Goal: Transaction & Acquisition: Book appointment/travel/reservation

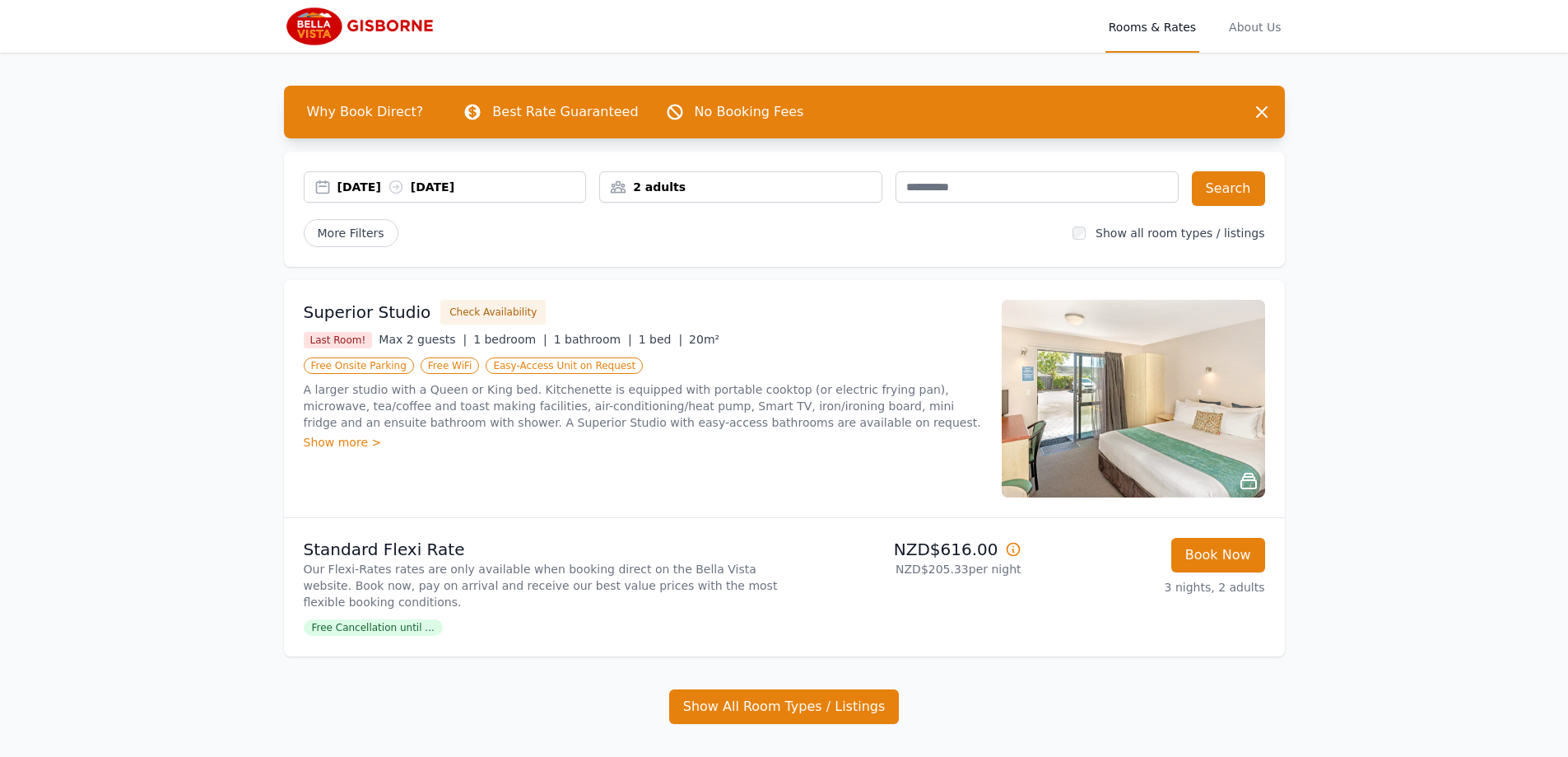
click at [665, 191] on div "2 adults" at bounding box center [740, 187] width 282 height 16
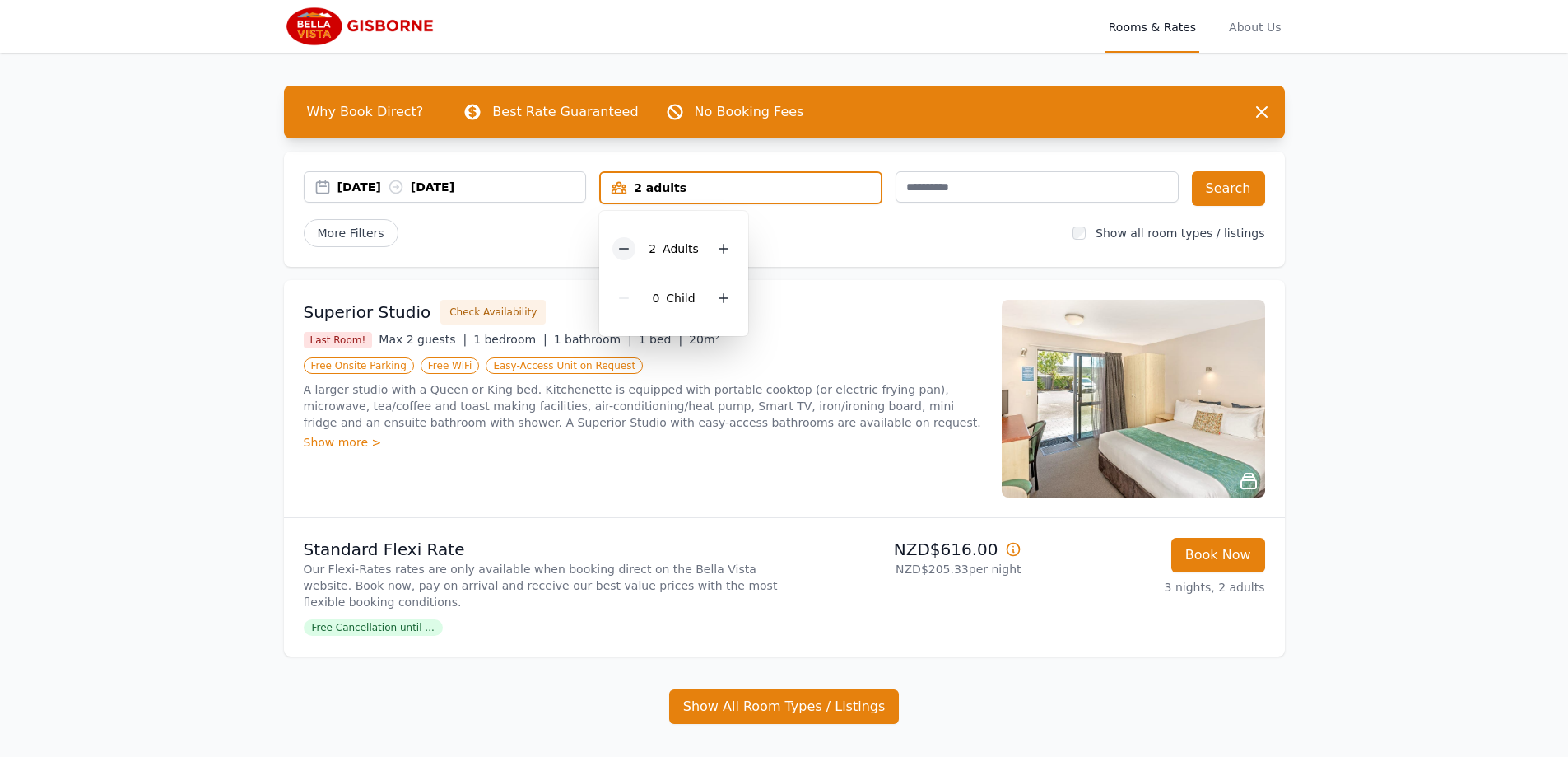
click at [625, 249] on icon at bounding box center [624, 249] width 9 height 0
click at [524, 190] on div "08 Sep 2025 11 Sep 2025" at bounding box center [461, 187] width 249 height 16
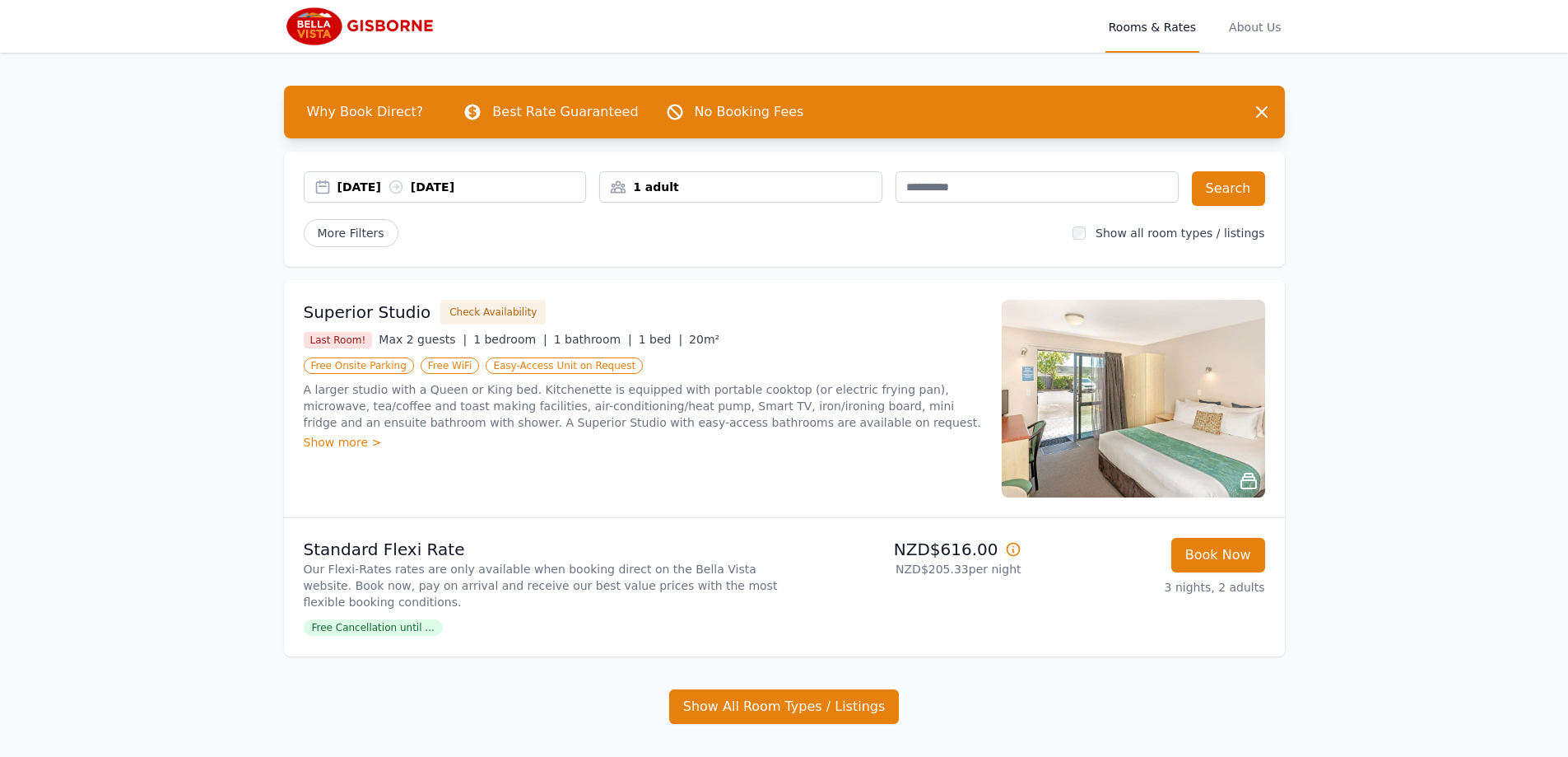
click at [440, 185] on div "08 Sep 2025 11 Sep 2025" at bounding box center [461, 187] width 249 height 16
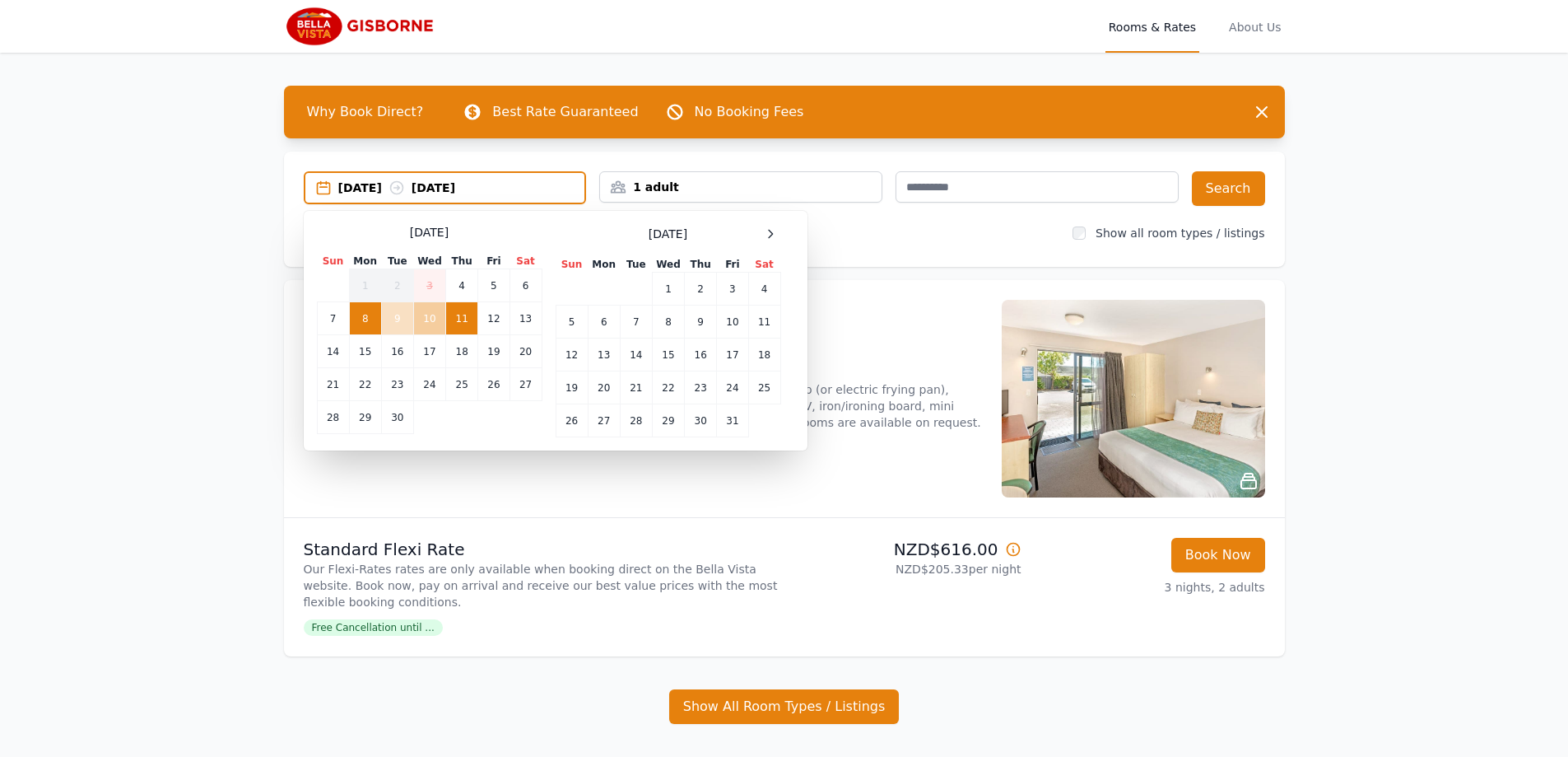
click at [428, 324] on td "10" at bounding box center [428, 318] width 32 height 33
click at [537, 493] on div "Superior Studio Check Availability Last Room! Max 2 guests | 1 bedroom | 1 bath…" at bounding box center [643, 399] width 678 height 198
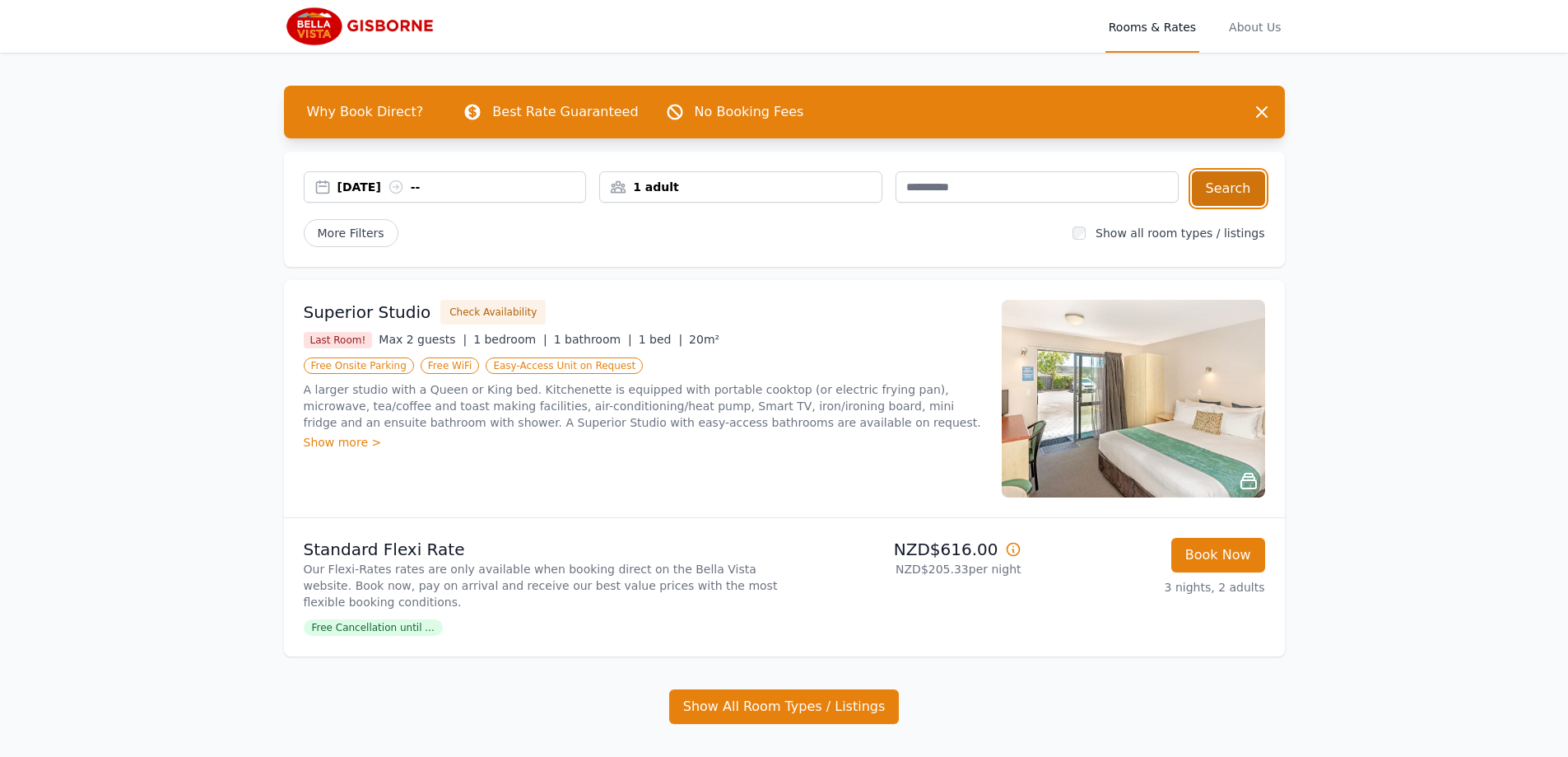
click at [1223, 189] on button "Search" at bounding box center [1228, 189] width 73 height 35
click at [798, 189] on div "2 adults" at bounding box center [740, 187] width 282 height 16
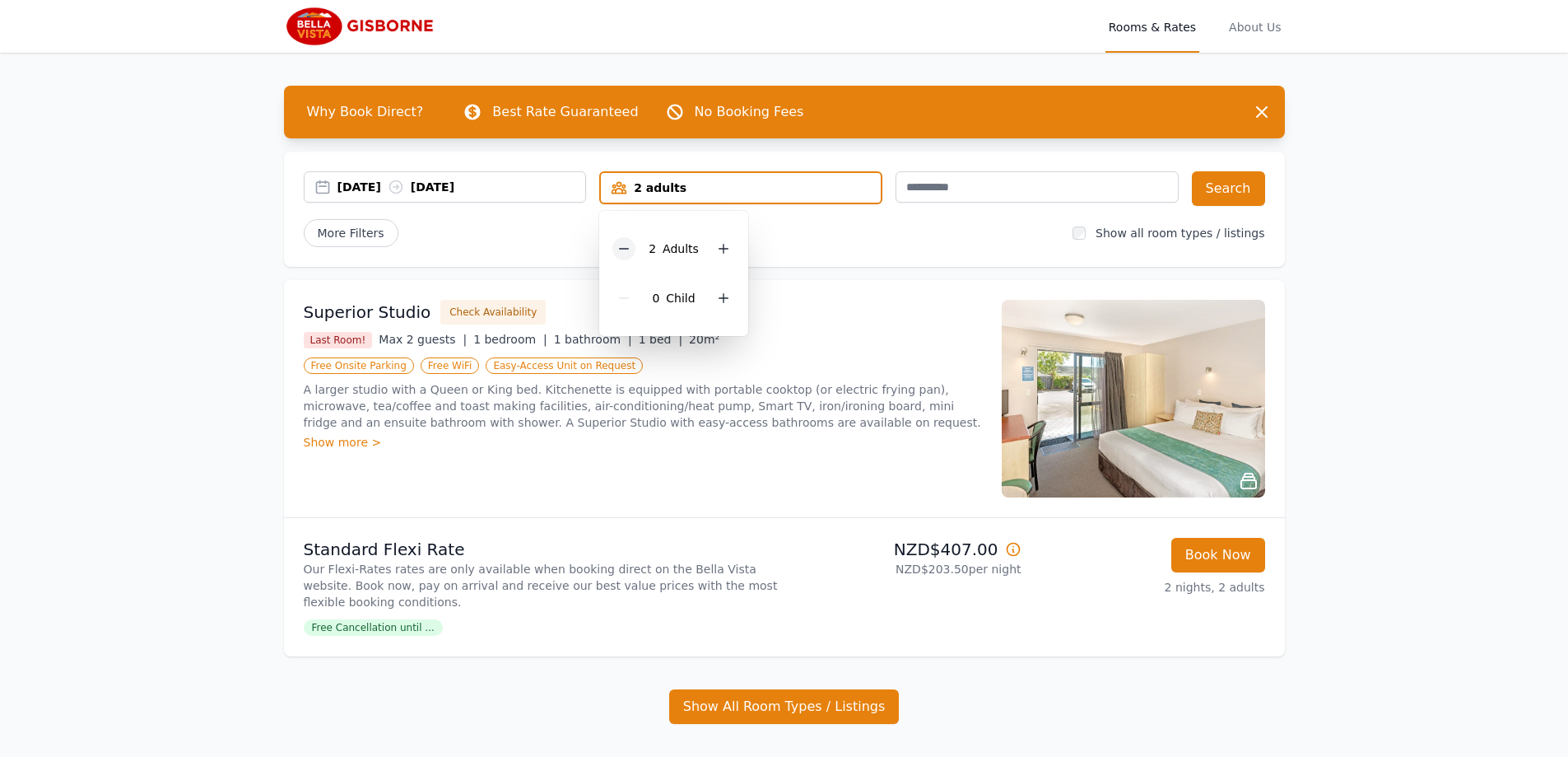
click at [622, 254] on icon at bounding box center [624, 248] width 13 height 13
click at [904, 371] on ul "Free Onsite Parking Free WiFi Easy-Access Unit on Request" at bounding box center [643, 365] width 678 height 20
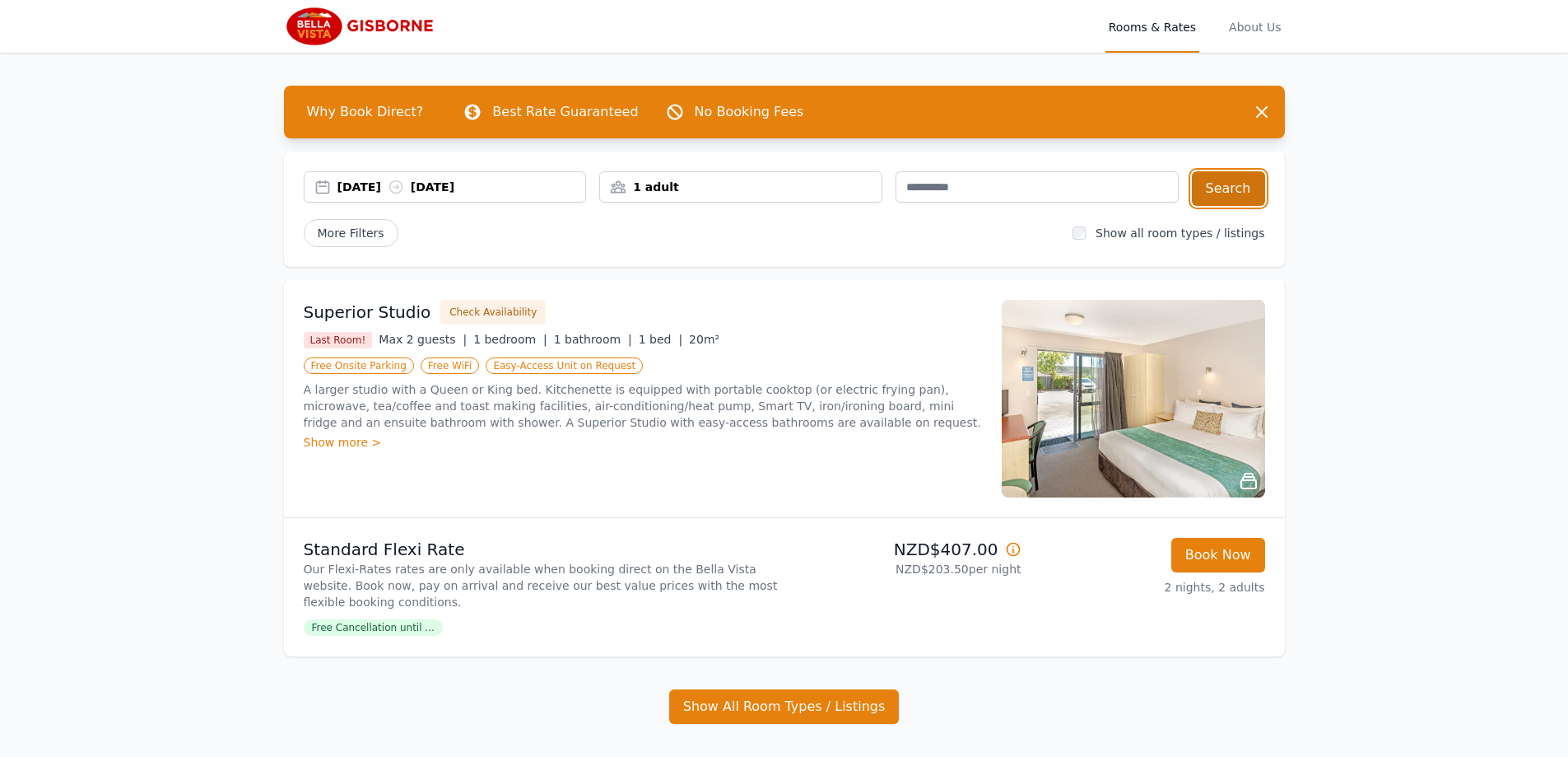
click at [1212, 191] on button "Search" at bounding box center [1228, 189] width 73 height 35
click at [356, 627] on span "Free Cancellation until ..." at bounding box center [373, 627] width 139 height 16
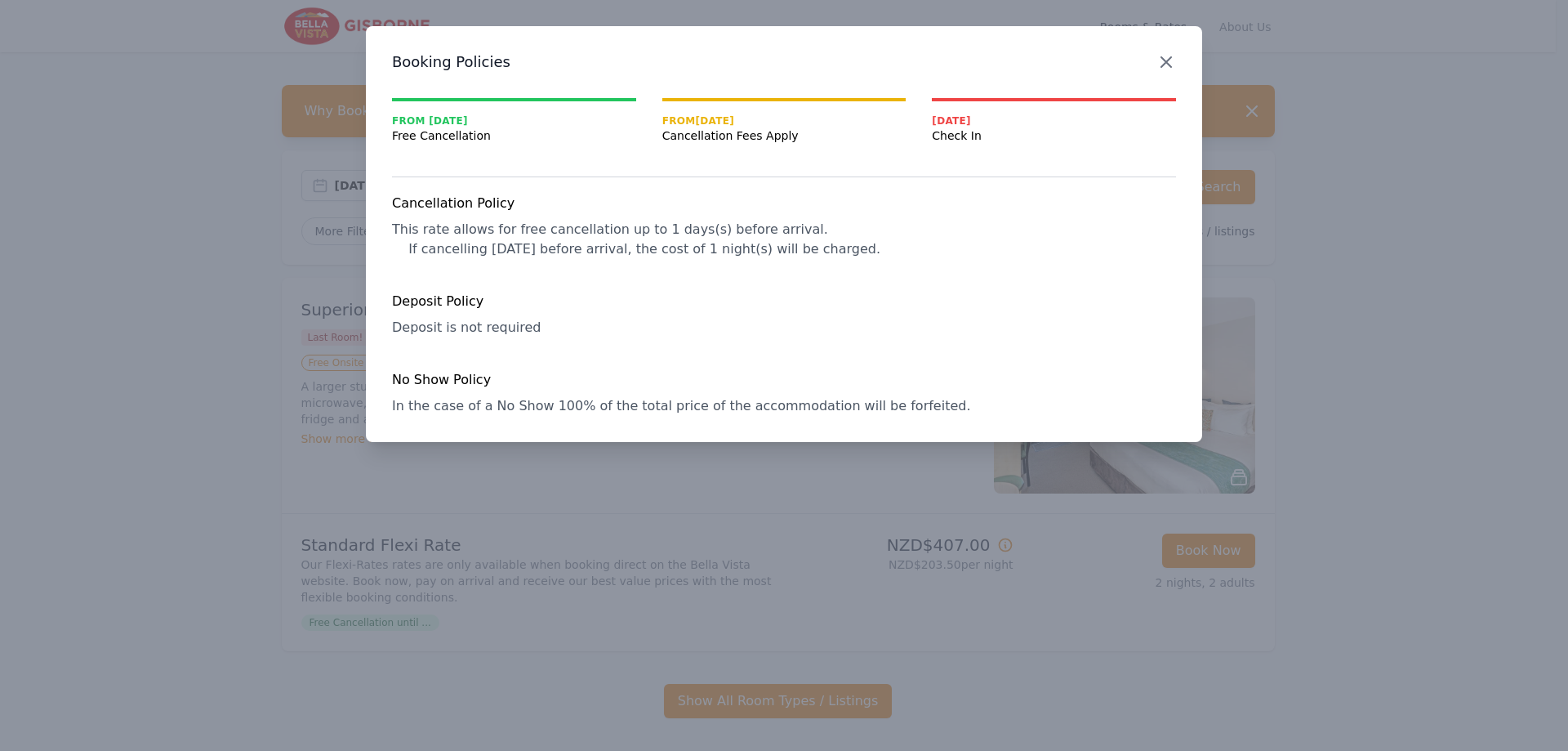
click at [1164, 69] on icon "button" at bounding box center [1166, 62] width 20 height 20
